Goal: Task Accomplishment & Management: Use online tool/utility

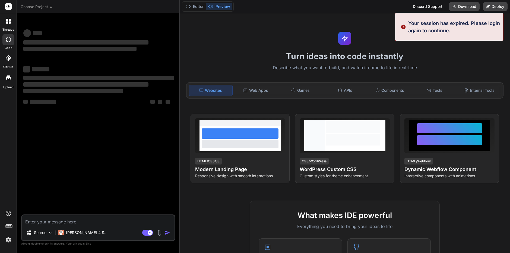
click at [8, 241] on img at bounding box center [8, 239] width 9 height 9
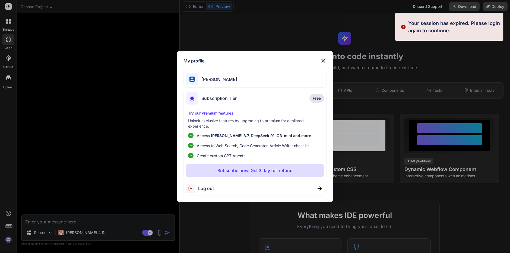
type textarea "x"
